Goal: Transaction & Acquisition: Purchase product/service

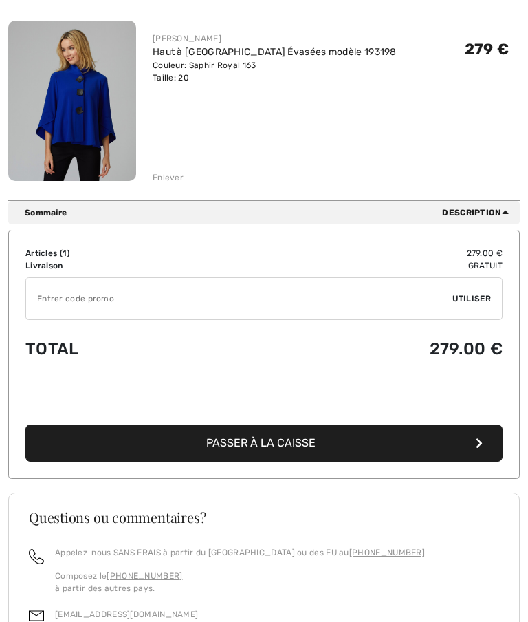
scroll to position [183, 0]
click at [323, 442] on button "Passer à la caisse" at bounding box center [264, 443] width 478 height 37
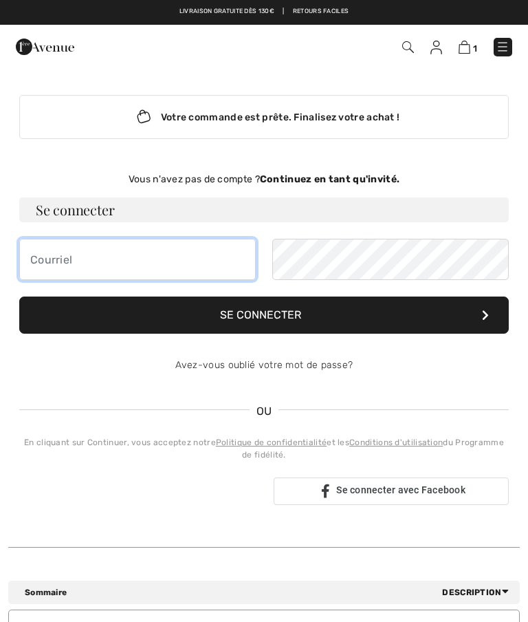
click at [54, 263] on input "email" at bounding box center [137, 259] width 237 height 41
type input "[EMAIL_ADDRESS][PERSON_NAME][DOMAIN_NAME]"
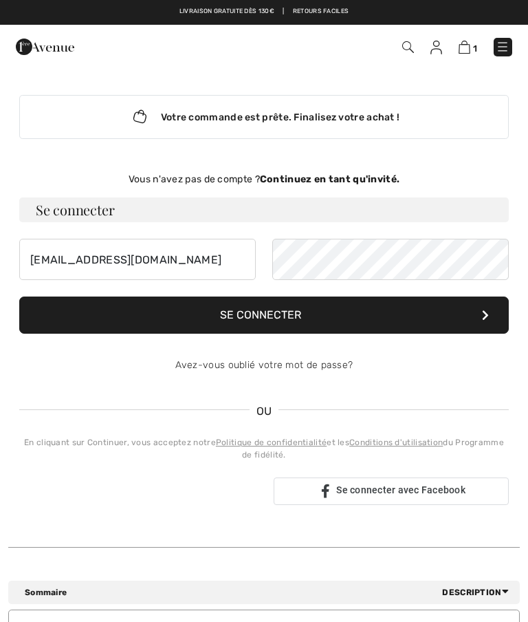
click at [403, 310] on button "Se connecter" at bounding box center [264, 315] width 490 height 37
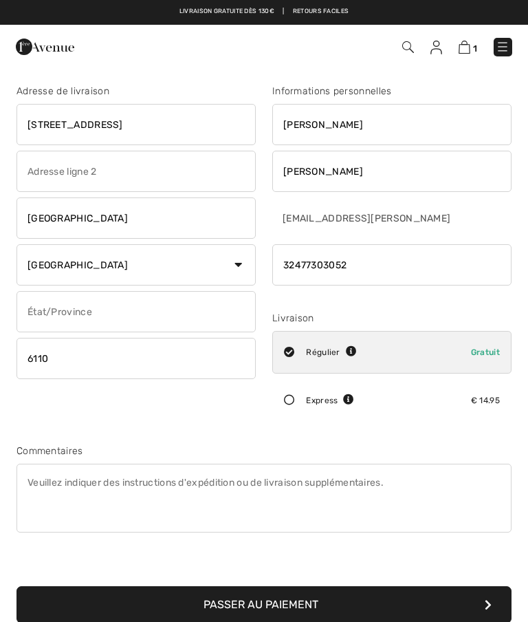
click at [281, 603] on button "Passer au paiement" at bounding box center [264, 604] width 495 height 37
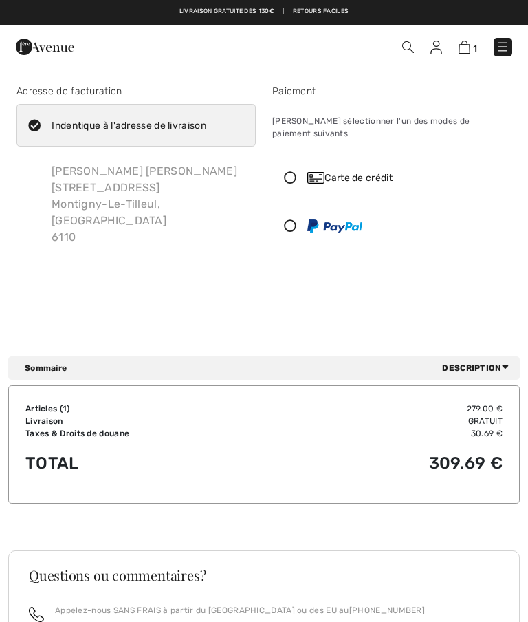
click at [298, 171] on icon at bounding box center [290, 177] width 34 height 12
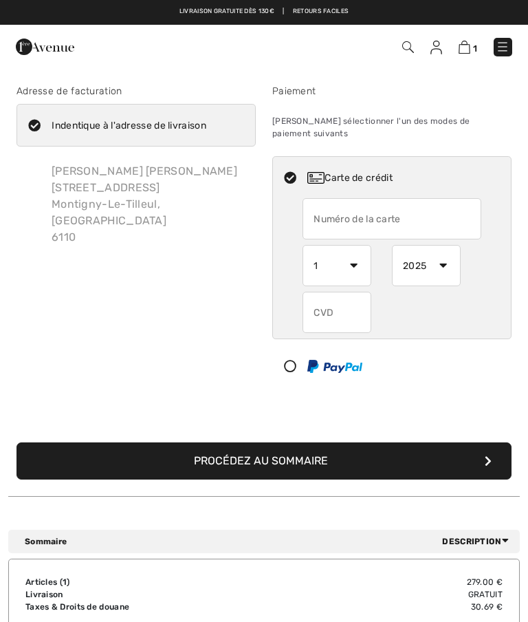
click at [329, 209] on input "text" at bounding box center [392, 218] width 179 height 41
type input "5440560237671565"
click at [347, 257] on select "1 2 3 4 5 6 7 8 9 10 11 12" at bounding box center [337, 265] width 69 height 41
select select "4"
click at [440, 257] on select "2025 2026 2027 2028 2029 2030 2031 2032 2033 2034 2035" at bounding box center [426, 265] width 69 height 41
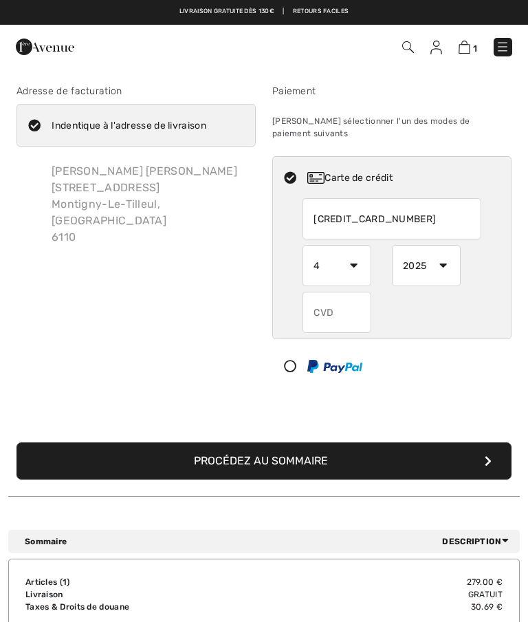
select select "2030"
click at [333, 298] on input "text" at bounding box center [337, 312] width 69 height 41
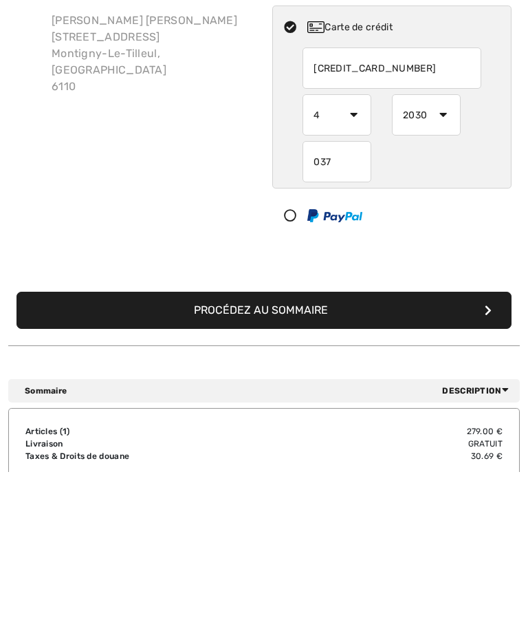
type input "037"
click at [298, 442] on button "Procédez au sommaire" at bounding box center [264, 460] width 495 height 37
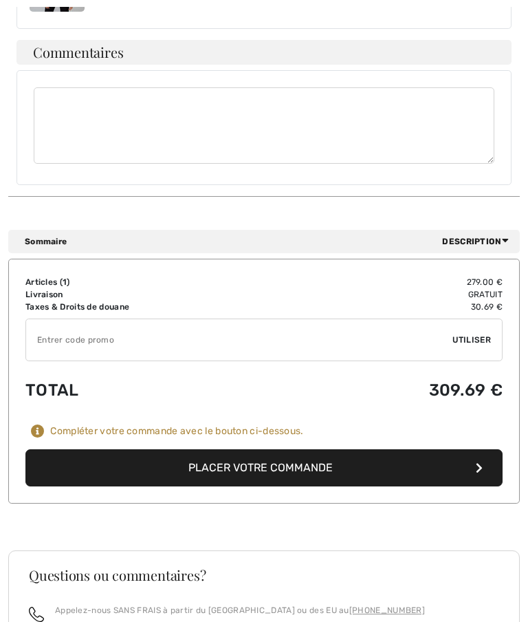
scroll to position [540, 0]
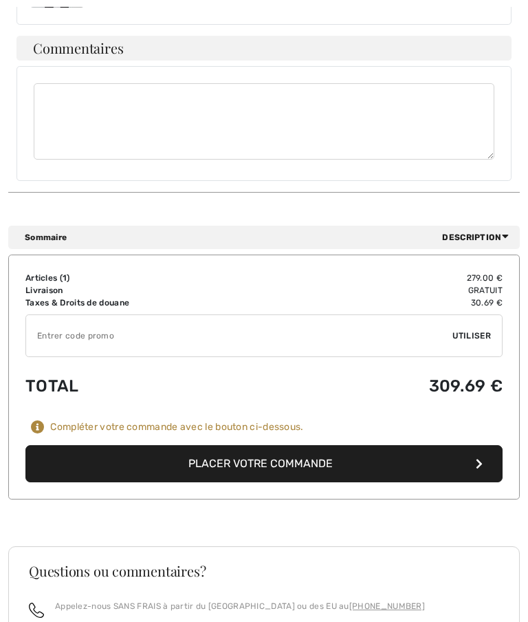
click at [304, 447] on button "Placer votre commande" at bounding box center [264, 464] width 478 height 37
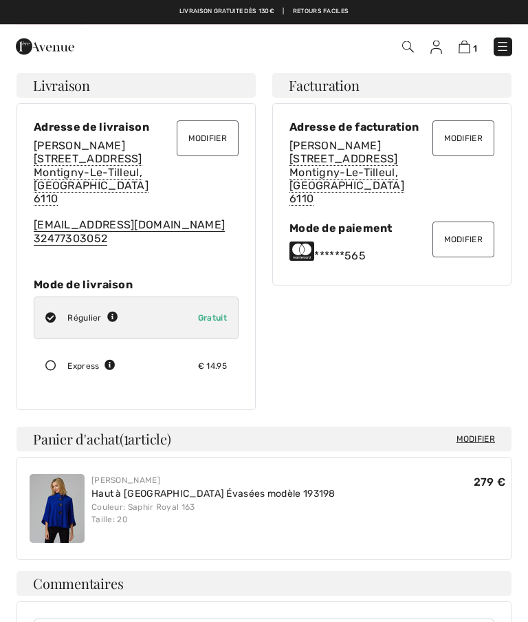
scroll to position [112, 0]
click at [464, 231] on button "Modifier" at bounding box center [464, 240] width 62 height 36
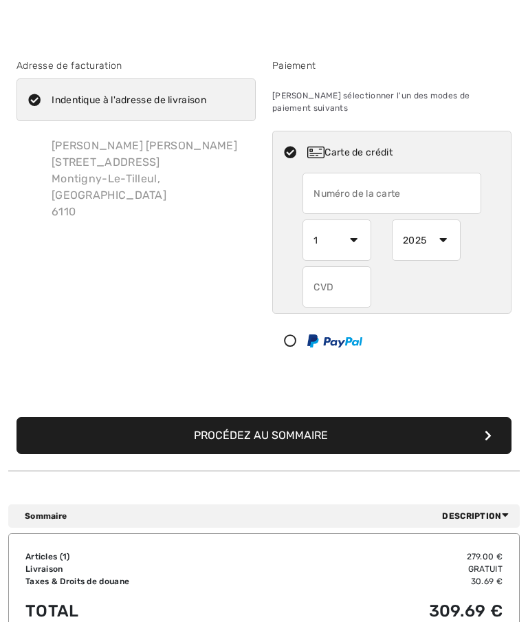
click at [333, 186] on input "text" at bounding box center [392, 193] width 179 height 41
radio input "true"
type input "5468997369262077"
click at [347, 230] on select "1 2 3 4 5 6 7 8 9 10 11 12" at bounding box center [337, 239] width 69 height 41
radio input "true"
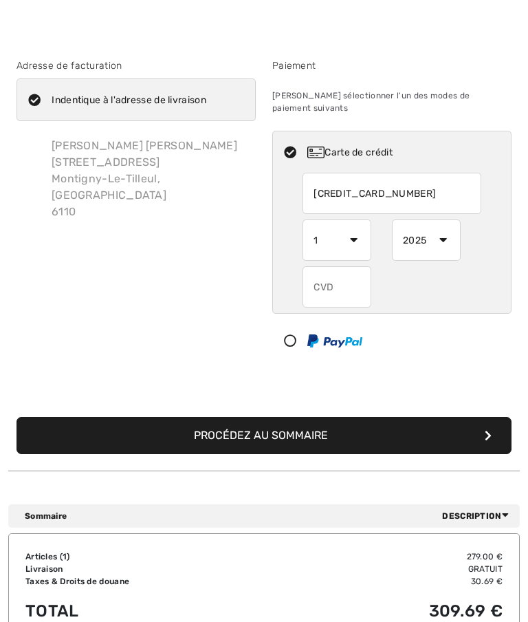
select select "11"
click at [446, 229] on select "2025 2026 2027 2028 2029 2030 2031 2032 2033 2034 2035" at bounding box center [426, 239] width 69 height 41
radio input "true"
select select "2027"
click at [330, 276] on input "text" at bounding box center [337, 286] width 69 height 41
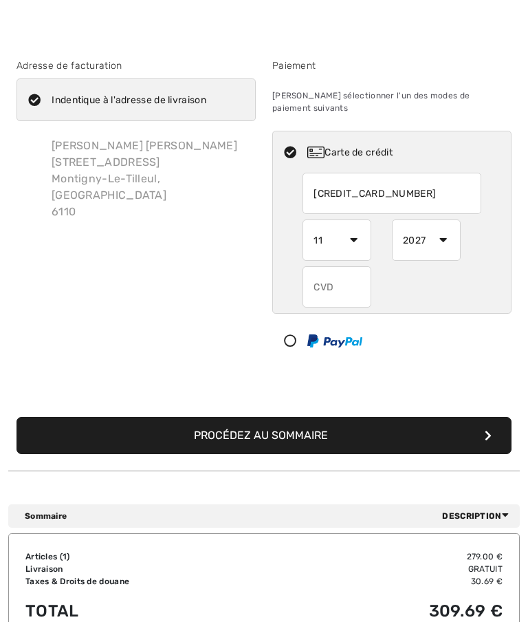
radio input "true"
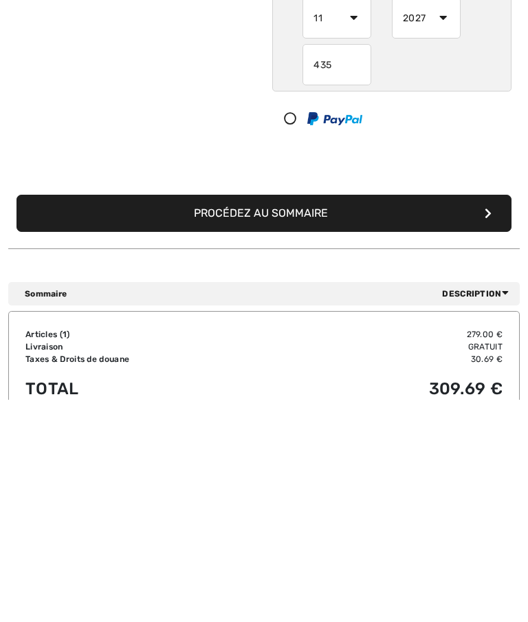
scroll to position [41, 0]
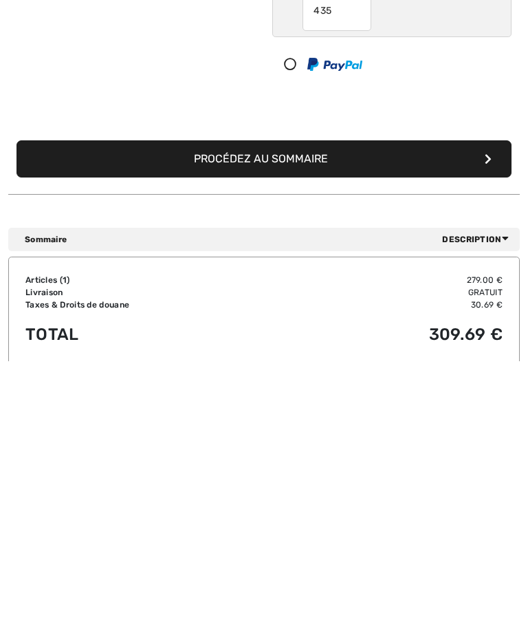
type input "435"
click at [297, 401] on button "Procédez au sommaire" at bounding box center [264, 419] width 495 height 37
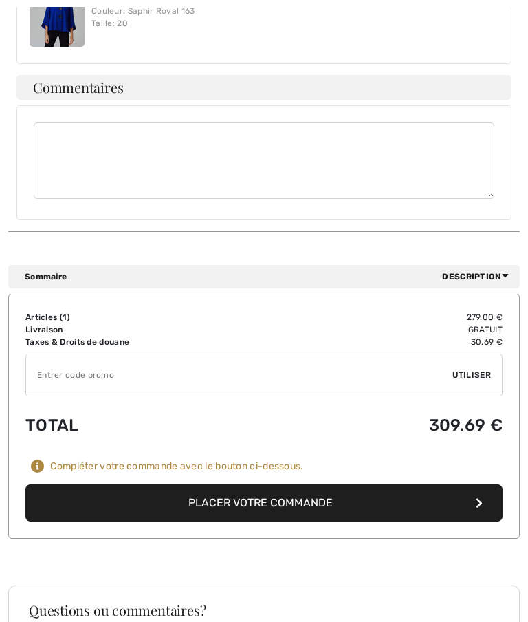
click at [311, 488] on button "Placer votre commande" at bounding box center [264, 503] width 478 height 37
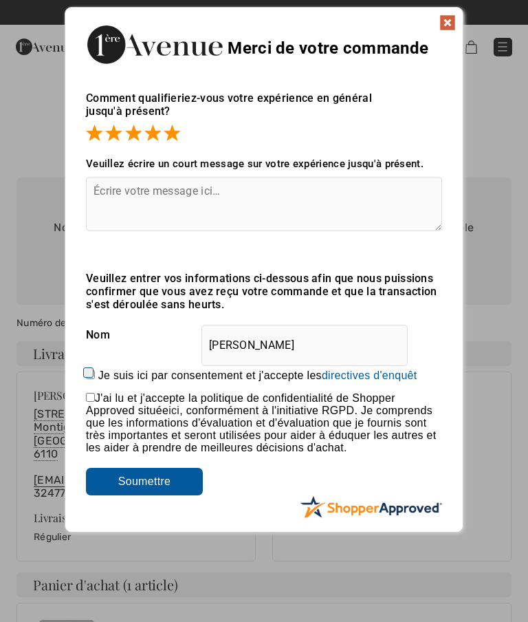
click at [103, 370] on label "Je suis ici par consentement et j'accepte les En soumettant une évaluation, vou…" at bounding box center [257, 375] width 319 height 12
click at [95, 370] on input "Je suis ici par consentement et j'accepte les En soumettant une évaluation, vou…" at bounding box center [90, 374] width 9 height 9
checkbox input "true"
click at [95, 402] on input "checkbox" at bounding box center [90, 397] width 9 height 9
checkbox input "true"
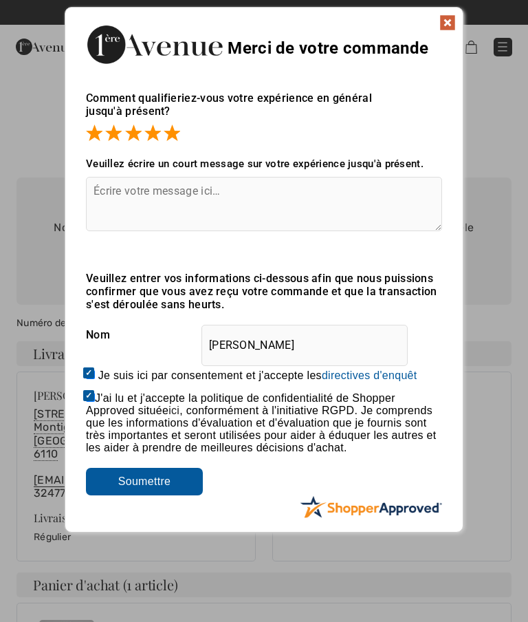
click at [163, 495] on input "Soumettre" at bounding box center [144, 482] width 117 height 28
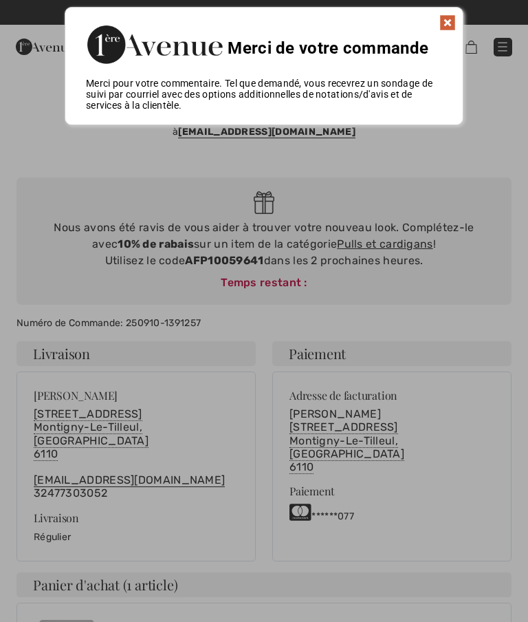
click at [448, 30] on img at bounding box center [448, 22] width 17 height 17
